Goal: Task Accomplishment & Management: Manage account settings

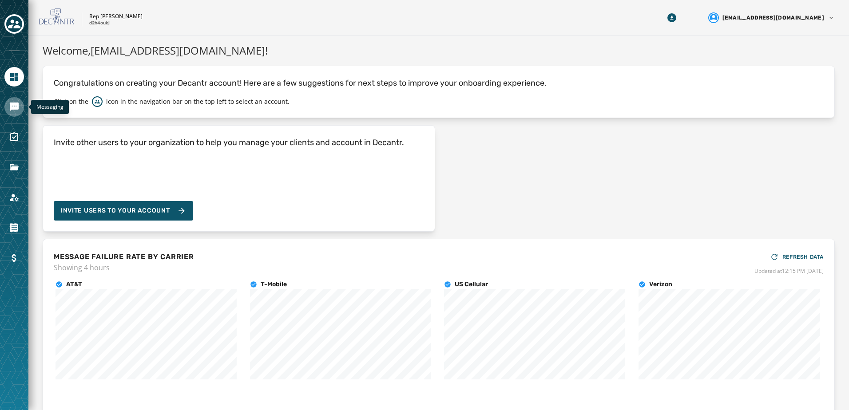
click at [11, 106] on icon "Navigate to Messaging" at bounding box center [14, 107] width 9 height 9
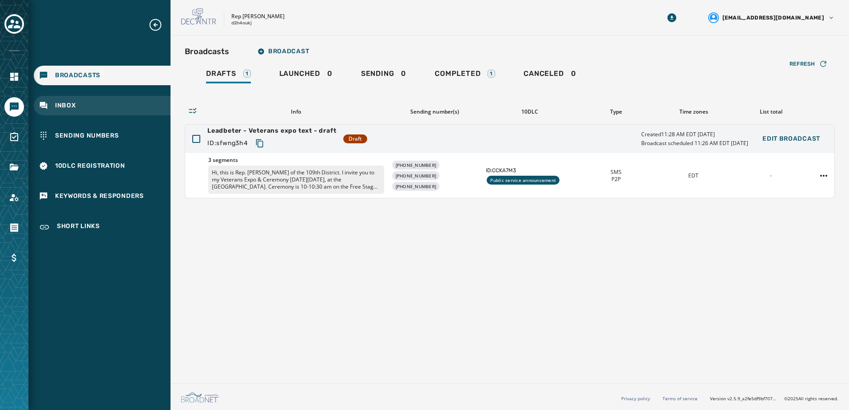
click at [71, 101] on div "Inbox" at bounding box center [102, 106] width 137 height 20
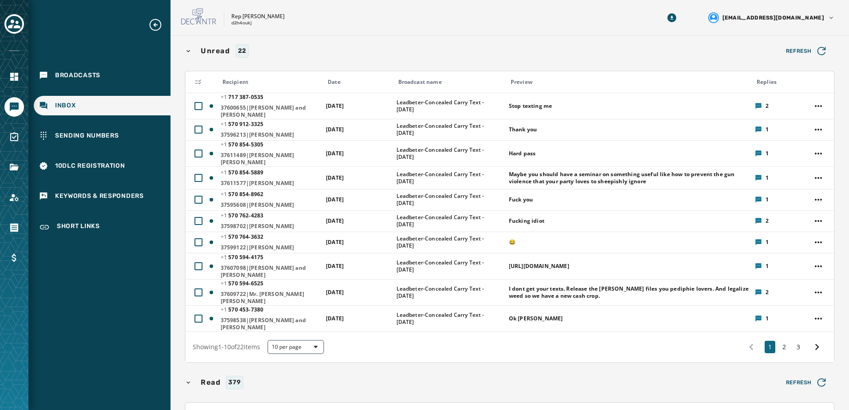
scroll to position [89, 0]
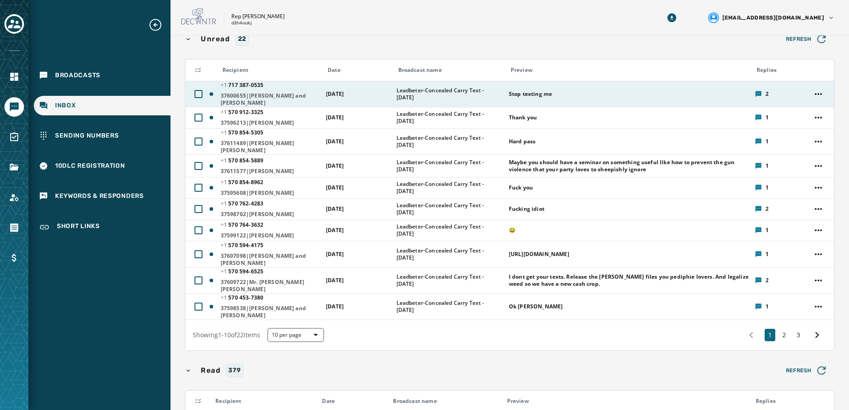
click at [672, 97] on div "Stop texting me" at bounding box center [629, 94] width 240 height 14
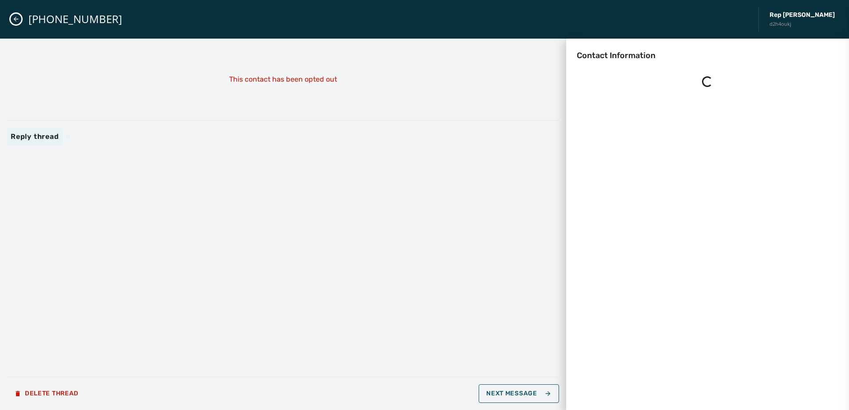
scroll to position [0, 0]
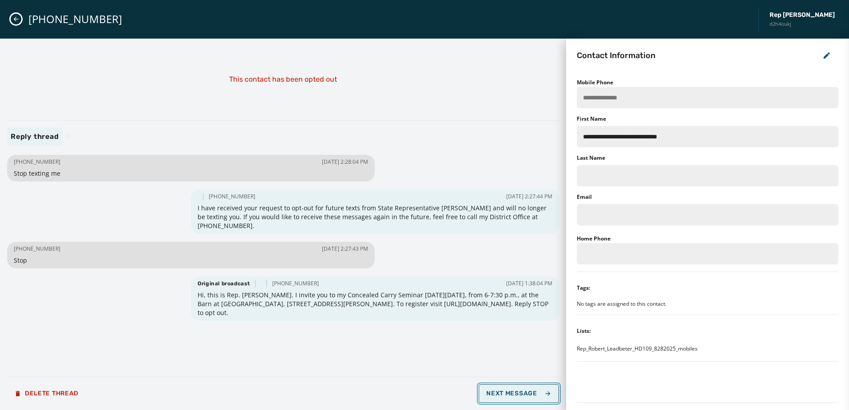
click at [511, 401] on button "Next Message" at bounding box center [519, 393] width 80 height 19
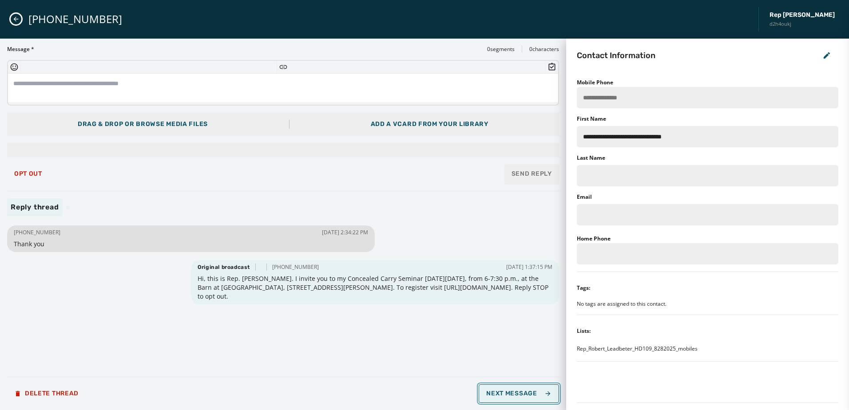
click at [513, 393] on span "Next Message" at bounding box center [518, 393] width 65 height 7
click at [510, 392] on span "Next Message" at bounding box center [518, 393] width 65 height 7
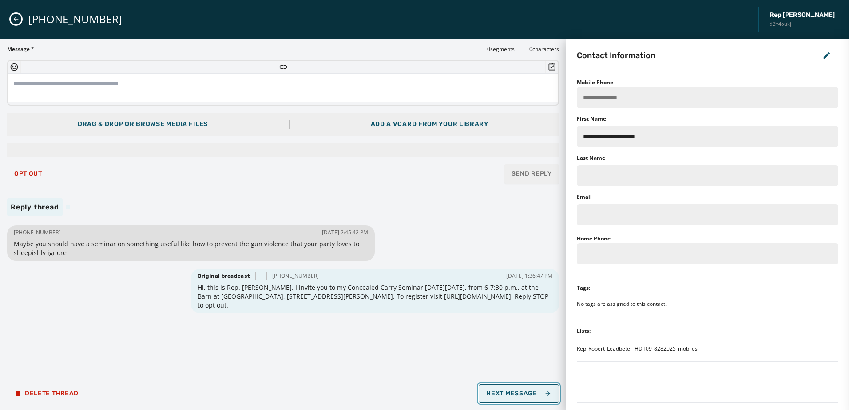
click at [515, 402] on button "Next Message" at bounding box center [519, 393] width 80 height 19
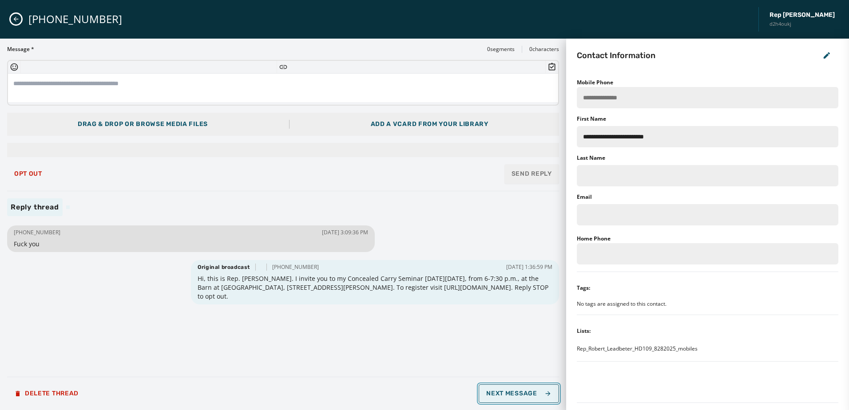
click at [515, 390] on span "Next Message" at bounding box center [518, 393] width 65 height 7
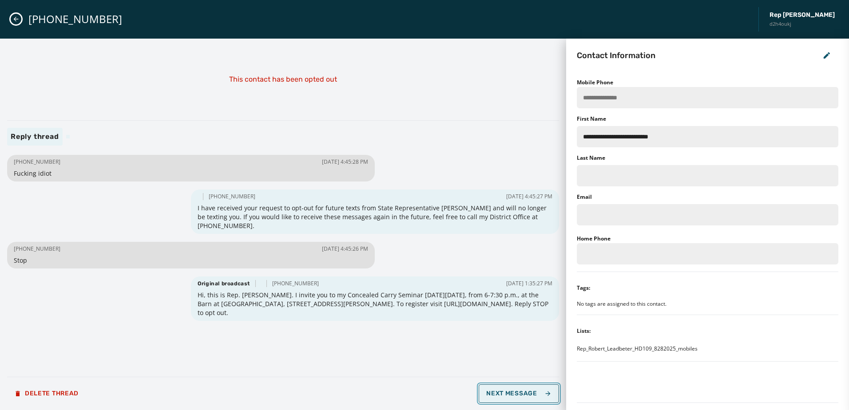
click at [511, 390] on span "Next Message" at bounding box center [518, 393] width 65 height 7
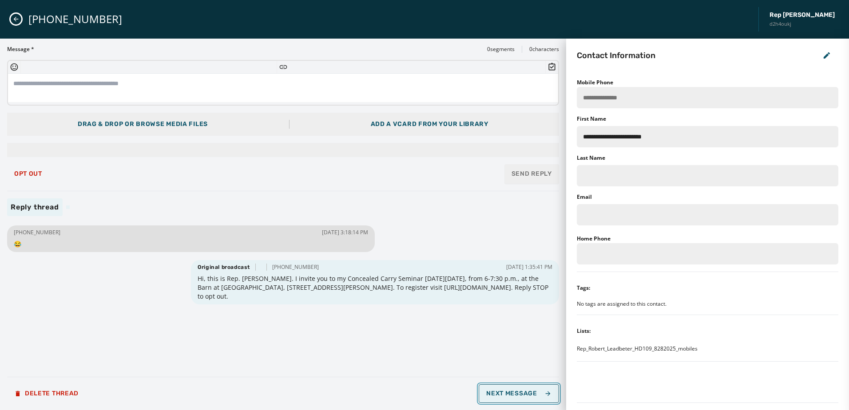
click at [510, 389] on button "Next Message" at bounding box center [519, 393] width 80 height 19
click at [526, 392] on span "Next Message" at bounding box center [518, 393] width 65 height 7
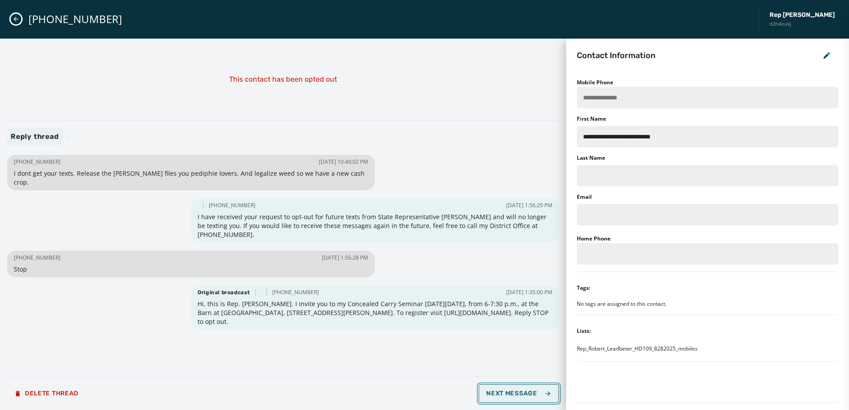
click at [504, 392] on span "Next Message" at bounding box center [518, 393] width 65 height 7
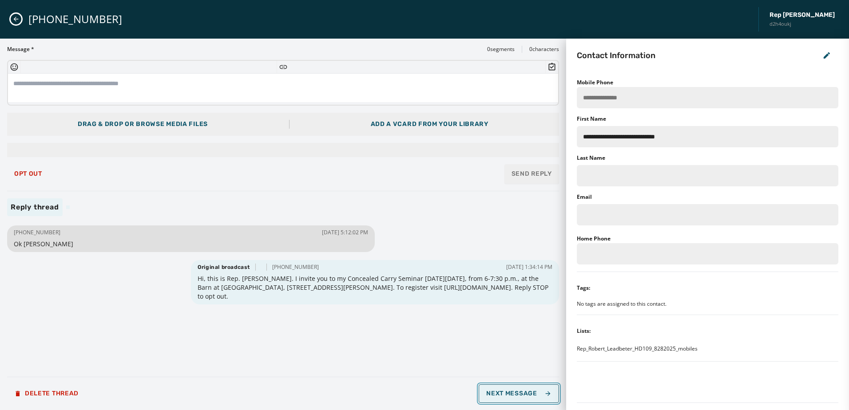
click at [506, 389] on button "Next Message" at bounding box center [519, 393] width 80 height 19
click at [28, 171] on span "Opt Out" at bounding box center [28, 173] width 28 height 7
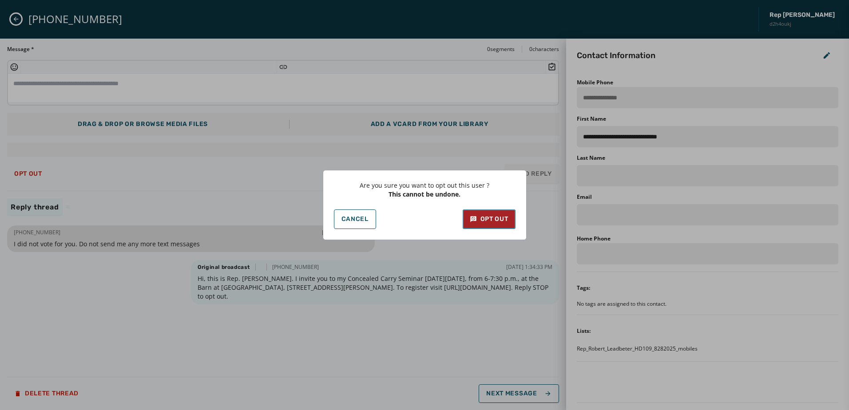
click at [474, 218] on icon at bounding box center [473, 219] width 7 height 9
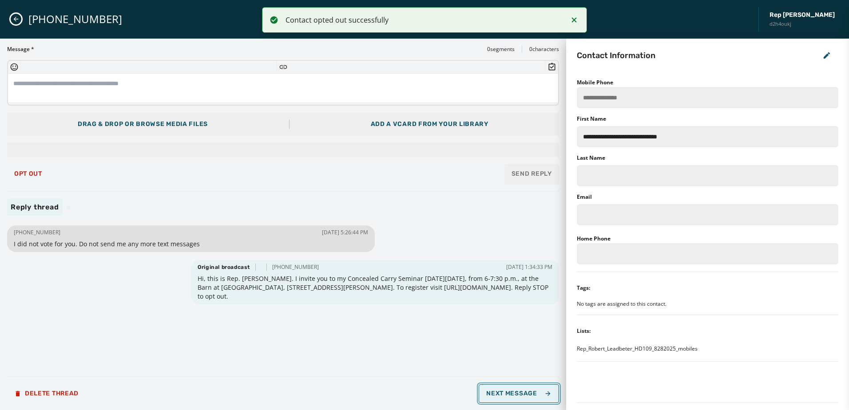
click at [510, 399] on button "Next Message" at bounding box center [519, 393] width 80 height 19
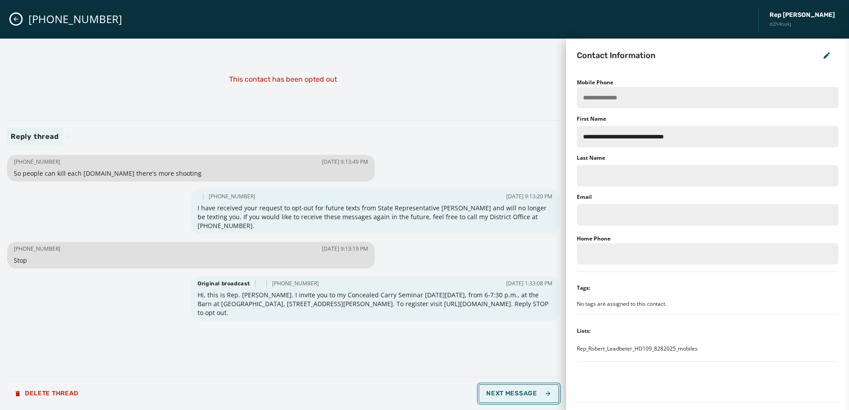
click at [498, 392] on span "Next Message" at bounding box center [518, 393] width 65 height 7
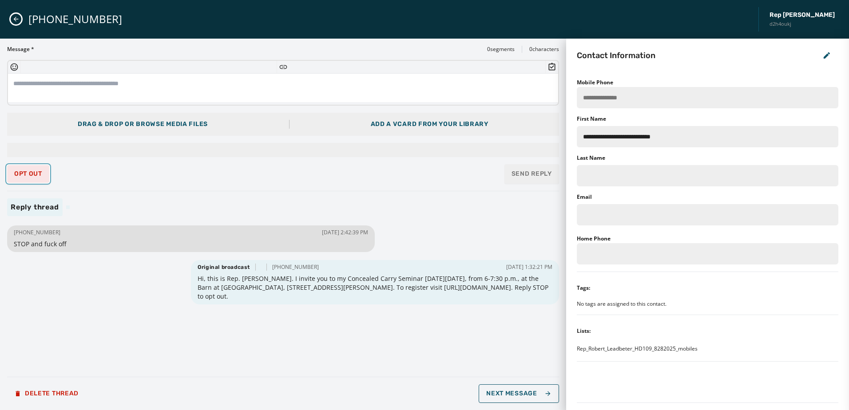
click at [39, 175] on span "Opt Out" at bounding box center [28, 173] width 28 height 7
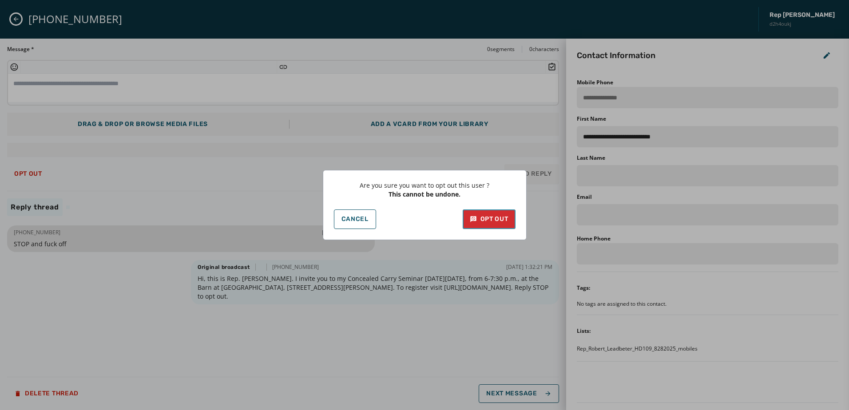
click at [476, 221] on icon at bounding box center [473, 219] width 7 height 9
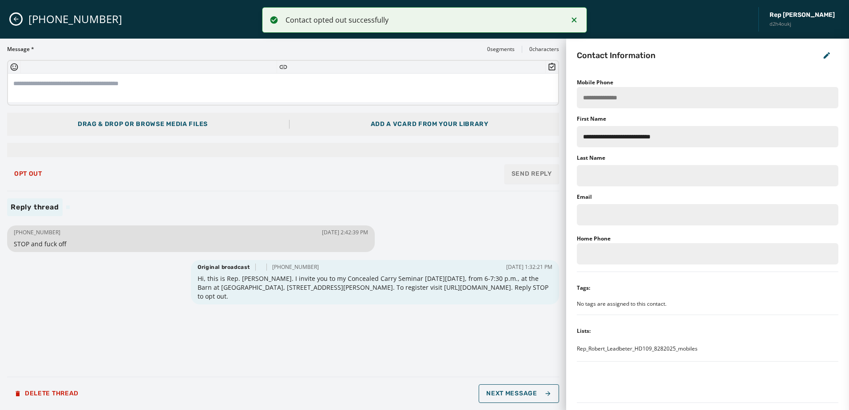
click at [293, 341] on div "[PHONE_NUMBER] [DATE] 2:42:39 PM STOP and fuck off Original broadcast [PHONE_NU…" at bounding box center [283, 296] width 552 height 146
click at [520, 395] on span "Next Message" at bounding box center [518, 393] width 65 height 7
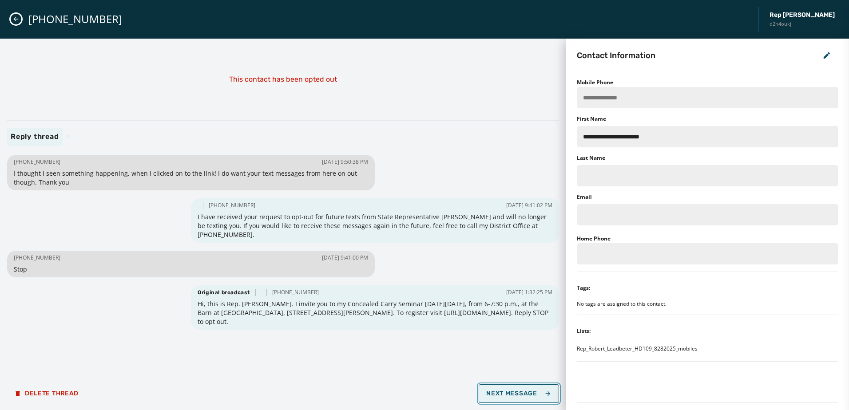
click at [499, 396] on span "Next Message" at bounding box center [518, 393] width 65 height 7
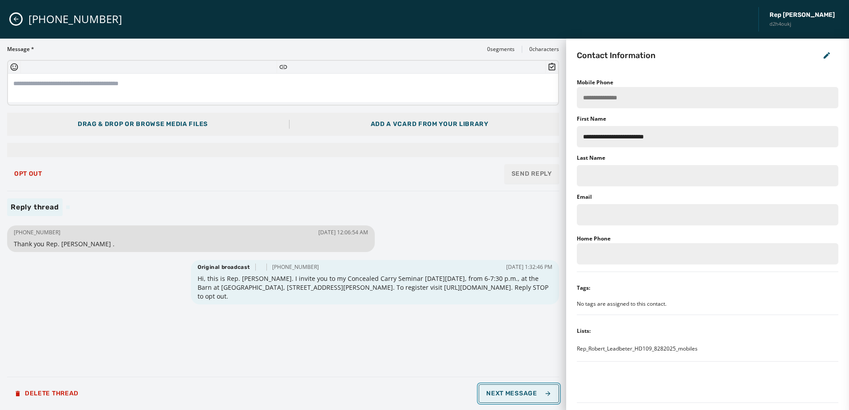
click at [499, 396] on span "Next Message" at bounding box center [518, 393] width 65 height 7
click at [531, 395] on span "Next Message" at bounding box center [518, 393] width 65 height 7
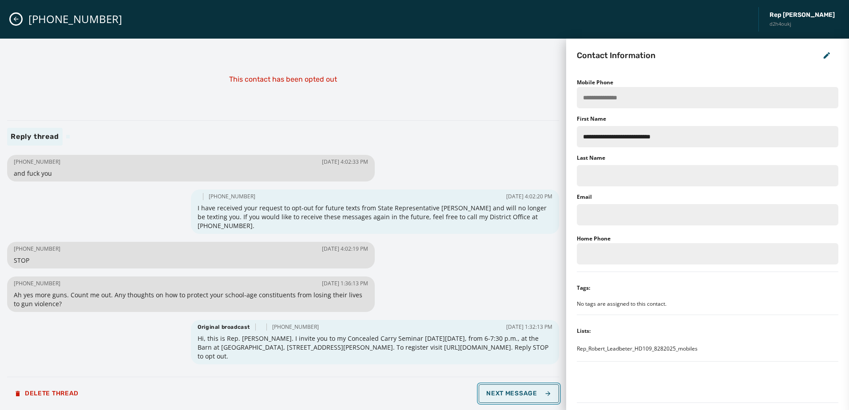
click at [530, 395] on span "Next Message" at bounding box center [518, 393] width 65 height 7
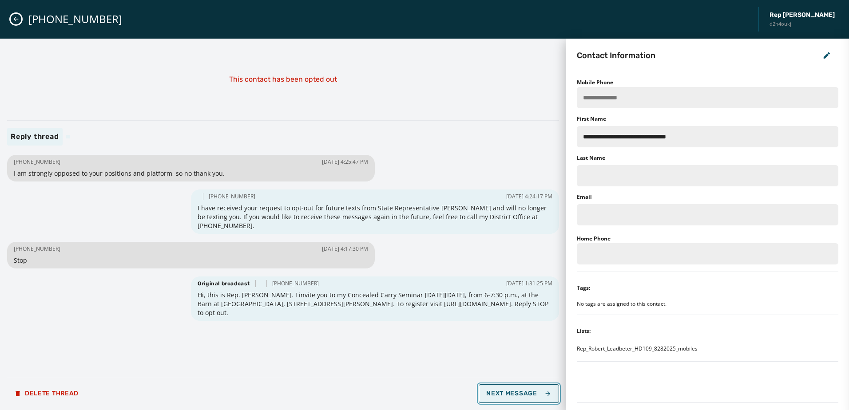
click at [530, 395] on span "Next Message" at bounding box center [518, 393] width 65 height 7
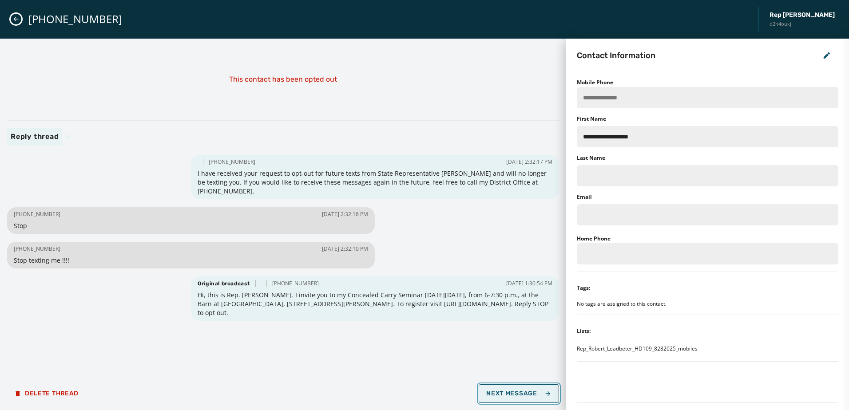
click at [530, 393] on span "Next Message" at bounding box center [518, 393] width 65 height 7
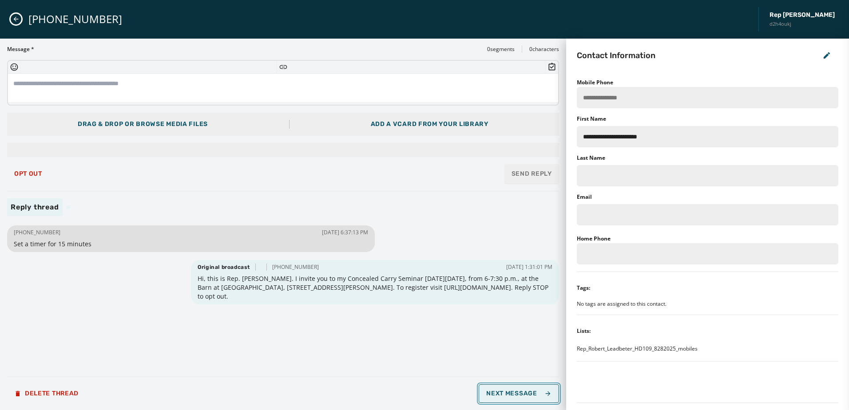
click at [534, 394] on span "Next Message" at bounding box center [518, 393] width 65 height 7
click at [514, 391] on span "Next Message" at bounding box center [518, 393] width 65 height 7
click at [42, 174] on span "Opt Out" at bounding box center [28, 173] width 28 height 7
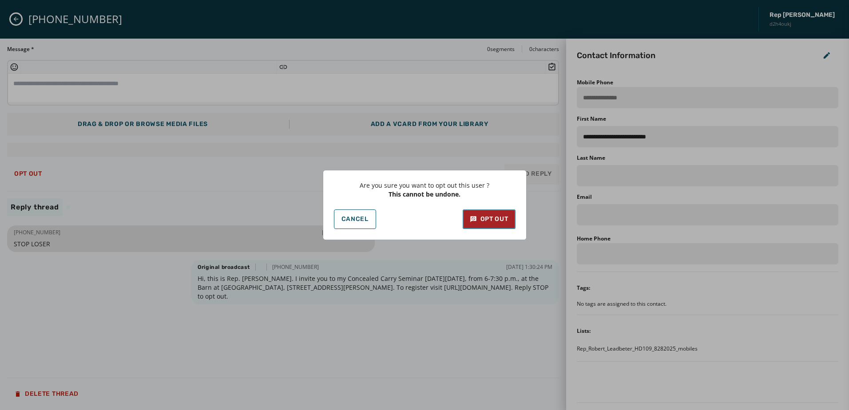
click at [483, 212] on button "Opt Out" at bounding box center [489, 220] width 53 height 20
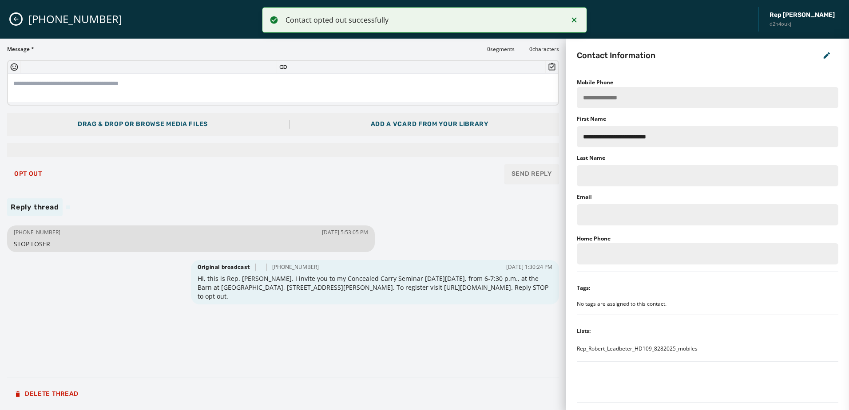
click at [274, 353] on div "[PHONE_NUMBER] [DATE] 5:53:05 PM STOP LOSER Original broadcast [PHONE_NUMBER] […" at bounding box center [283, 296] width 552 height 147
click at [529, 340] on div "[PHONE_NUMBER] [DATE] 5:53:05 PM STOP LOSER Original broadcast [PHONE_NUMBER] […" at bounding box center [283, 296] width 552 height 147
click at [12, 24] on div "[PHONE_NUMBER] Rep [PERSON_NAME] d2h4oukj" at bounding box center [424, 19] width 849 height 39
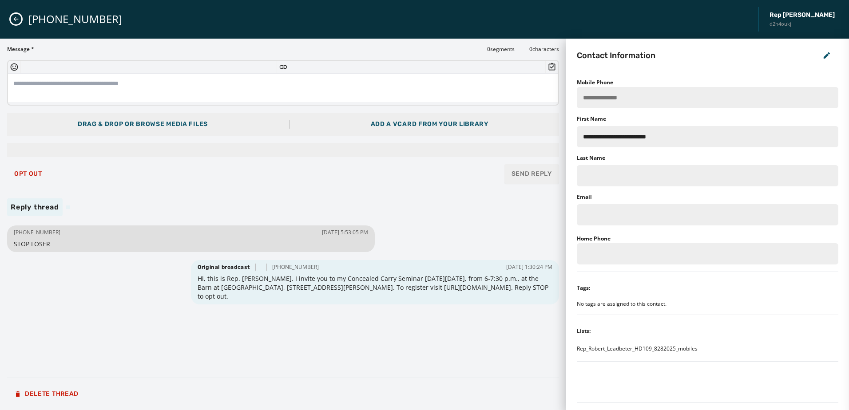
click at [10, 19] on div "[PHONE_NUMBER] Rep [PERSON_NAME] d2h4oukj" at bounding box center [424, 19] width 849 height 39
click at [14, 17] on icon "Close admin drawer" at bounding box center [15, 19] width 7 height 7
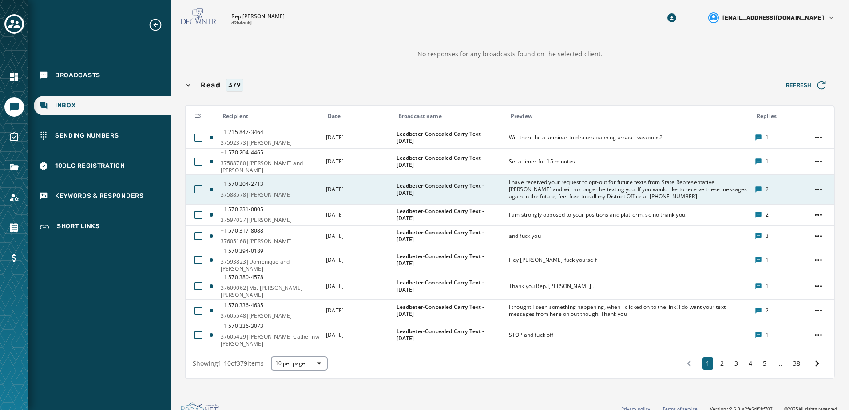
scroll to position [105, 0]
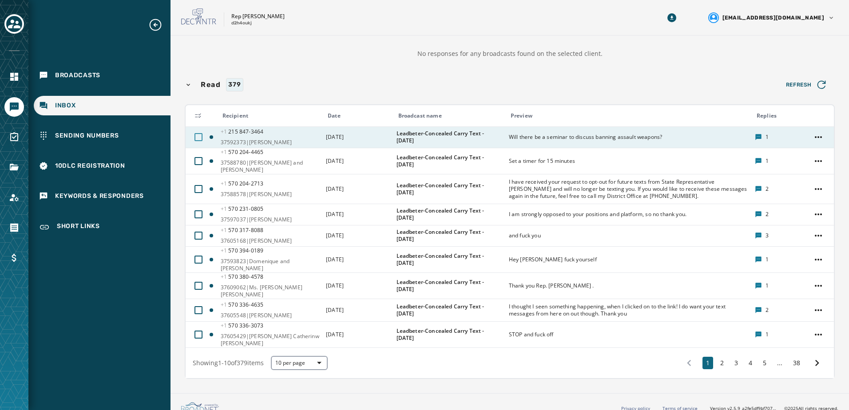
click at [199, 139] on div at bounding box center [198, 137] width 8 height 8
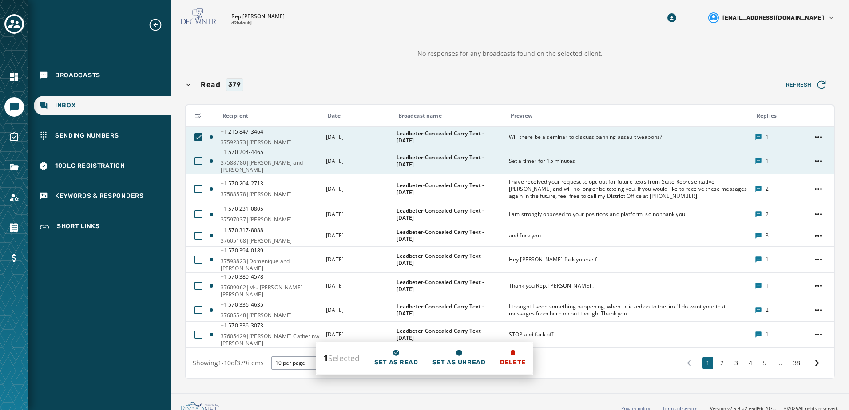
drag, startPoint x: 198, startPoint y: 160, endPoint x: 195, endPoint y: 168, distance: 8.3
click at [197, 160] on div at bounding box center [198, 161] width 8 height 8
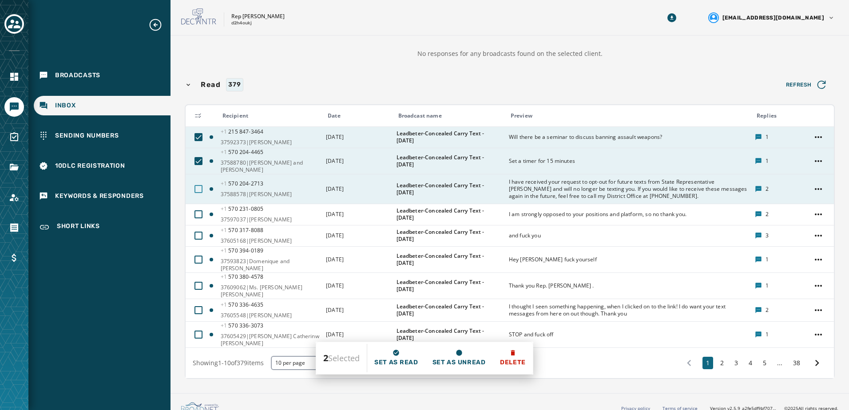
click at [194, 185] on div at bounding box center [198, 189] width 8 height 8
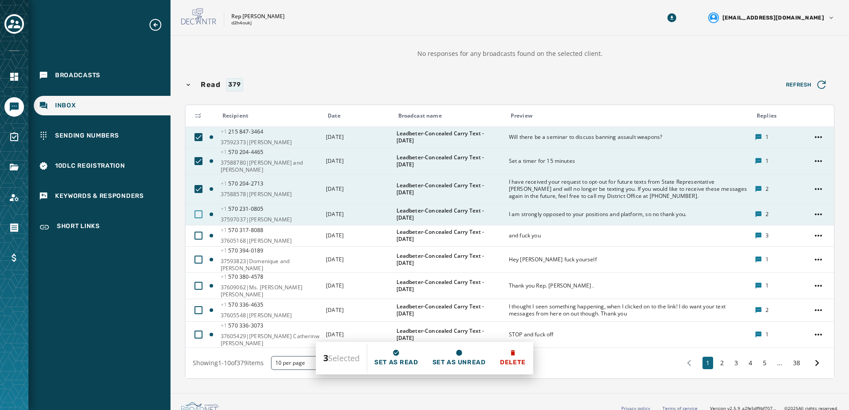
click at [197, 211] on div at bounding box center [198, 214] width 8 height 8
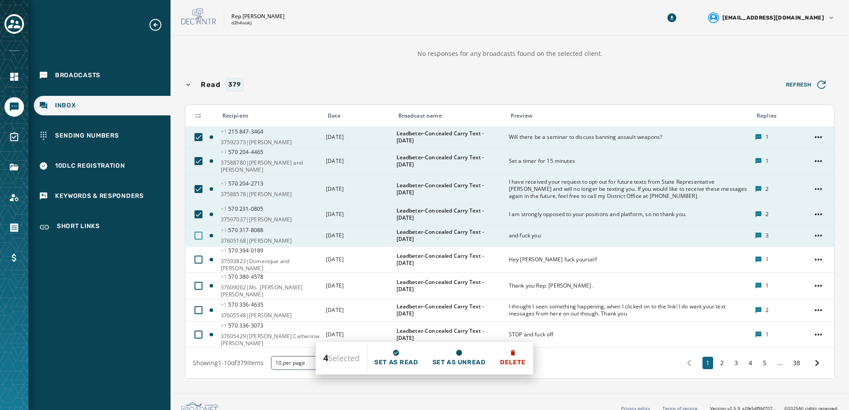
click at [201, 237] on div at bounding box center [198, 236] width 8 height 8
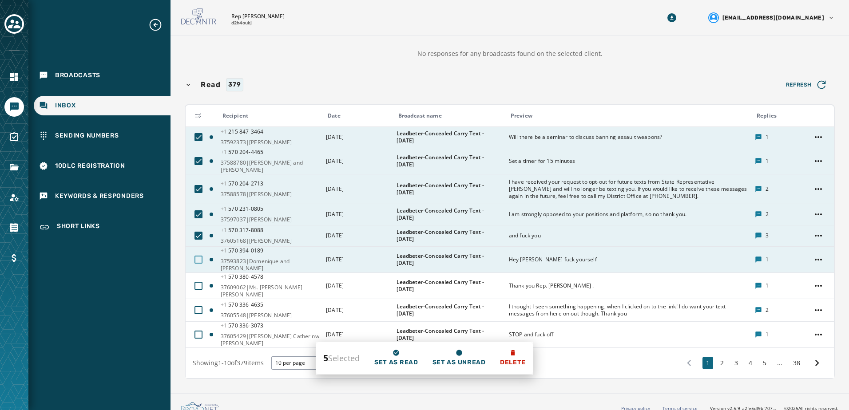
click at [201, 258] on div at bounding box center [198, 260] width 8 height 8
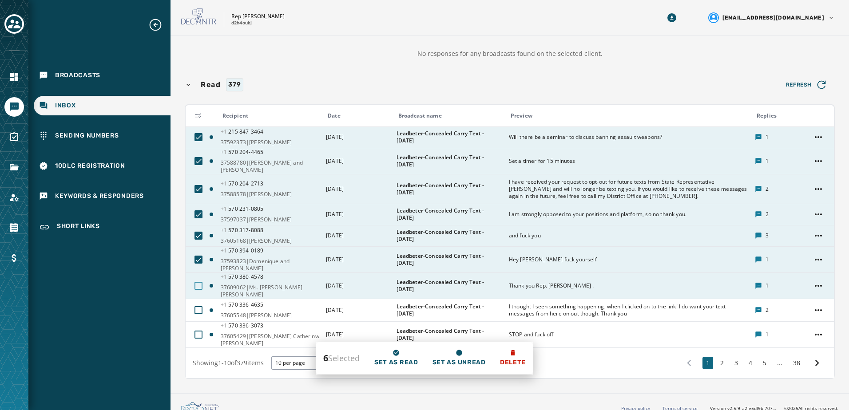
click at [200, 282] on div at bounding box center [198, 286] width 8 height 8
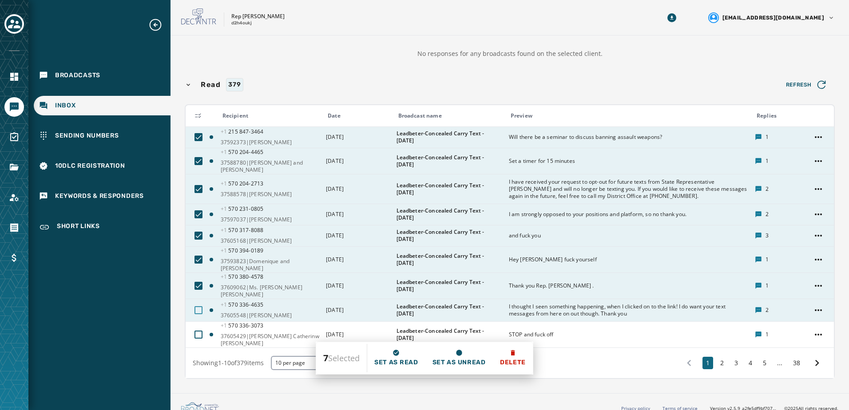
click at [198, 306] on div at bounding box center [198, 310] width 8 height 8
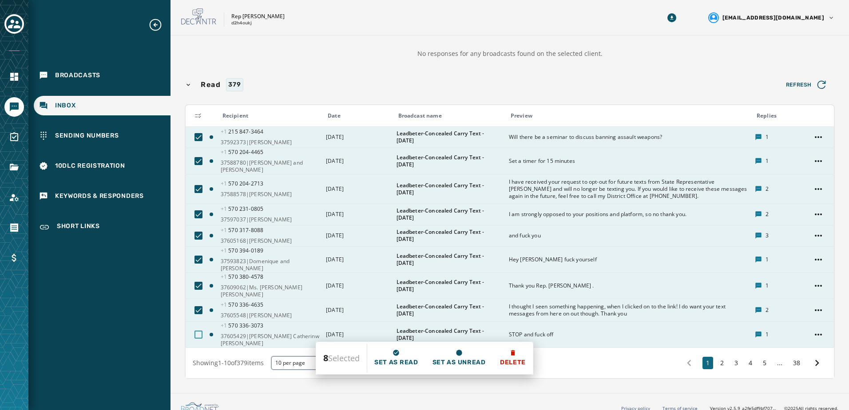
click at [200, 331] on div at bounding box center [198, 335] width 8 height 8
click at [409, 359] on span "Set as read" at bounding box center [396, 362] width 44 height 9
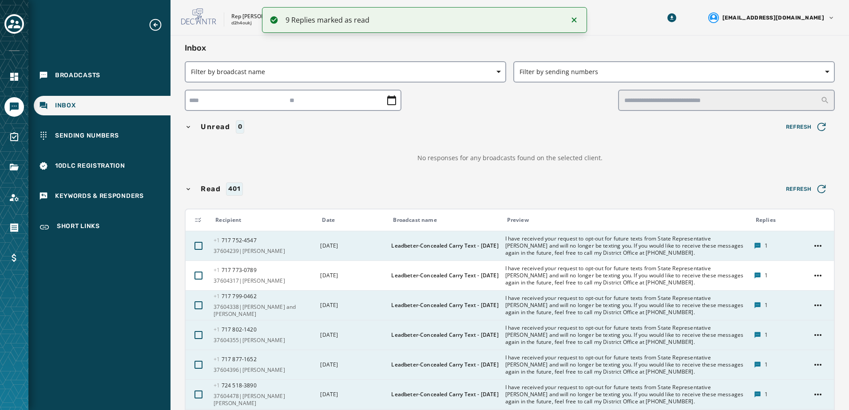
scroll to position [0, 0]
